Goal: Check status: Check status

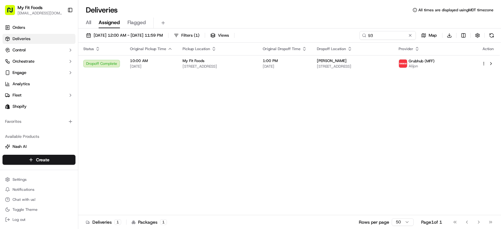
type input "9"
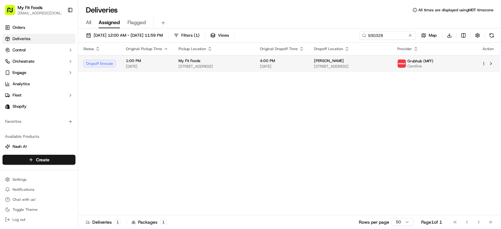
click at [119, 59] on td "Dropoff Enroute" at bounding box center [99, 63] width 43 height 17
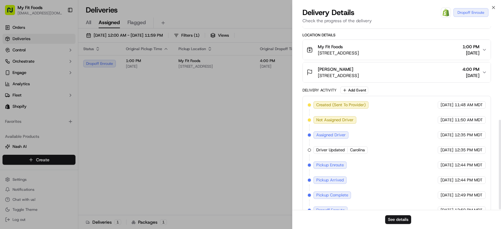
scroll to position [193, 0]
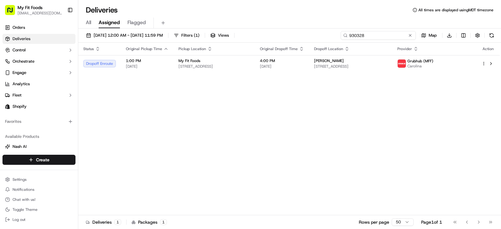
click at [385, 35] on input "930328" at bounding box center [378, 35] width 75 height 9
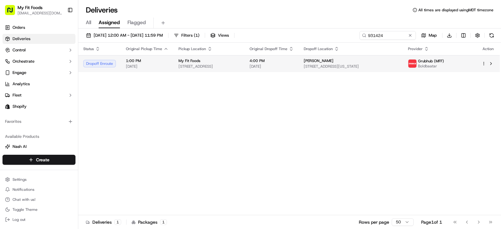
click at [120, 59] on td "Dropoff Enroute" at bounding box center [99, 63] width 43 height 17
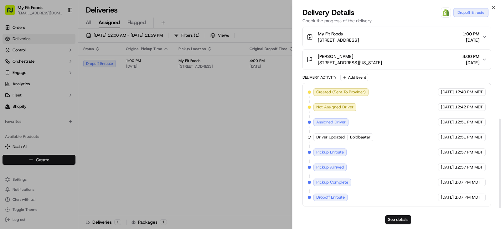
scroll to position [193, 0]
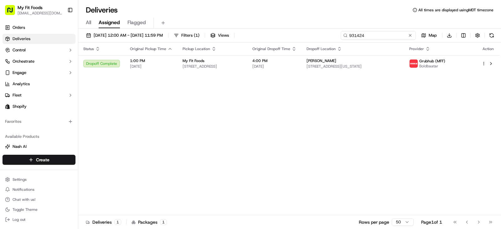
click at [387, 38] on input "931424" at bounding box center [378, 35] width 75 height 9
type input "9"
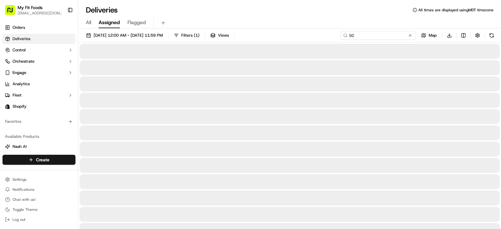
type input "9"
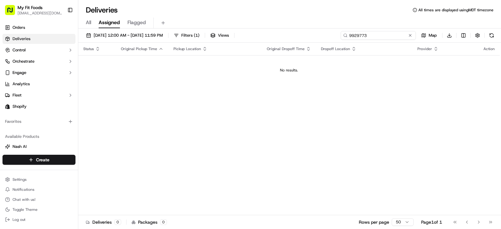
click at [352, 35] on input "9929773" at bounding box center [378, 35] width 75 height 9
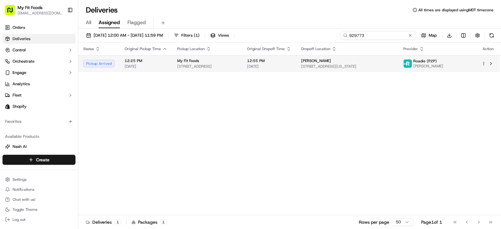
type input "929773"
click at [156, 64] on div "12:25 PM [DATE]" at bounding box center [146, 63] width 43 height 11
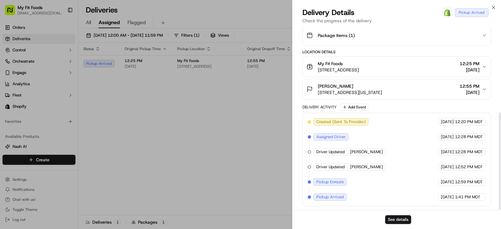
scroll to position [162, 0]
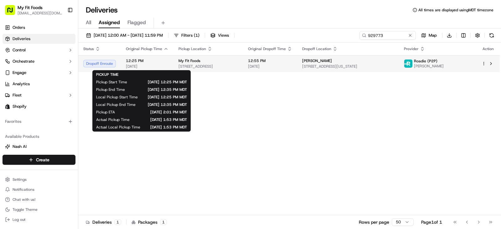
click at [161, 62] on span "12:25 PM" at bounding box center [147, 60] width 43 height 5
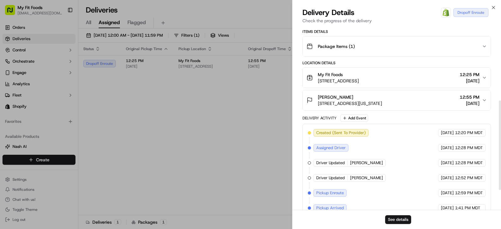
scroll to position [193, 0]
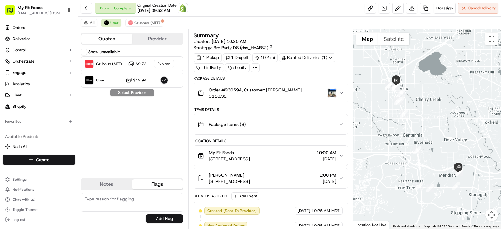
scroll to position [69, 0]
